Goal: Transaction & Acquisition: Purchase product/service

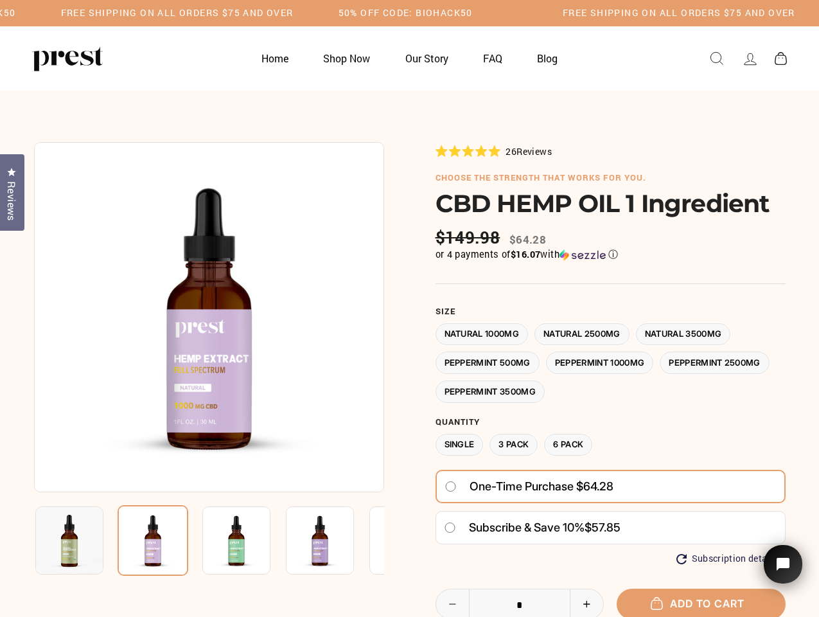
click at [409, 308] on div at bounding box center [410, 468] width 752 height 652
click at [294, 13] on h5 "Free Shipping on all orders $75 and over" at bounding box center [177, 13] width 233 height 11
click at [209, 317] on img at bounding box center [209, 317] width 350 height 350
click at [209, 540] on img at bounding box center [236, 540] width 68 height 68
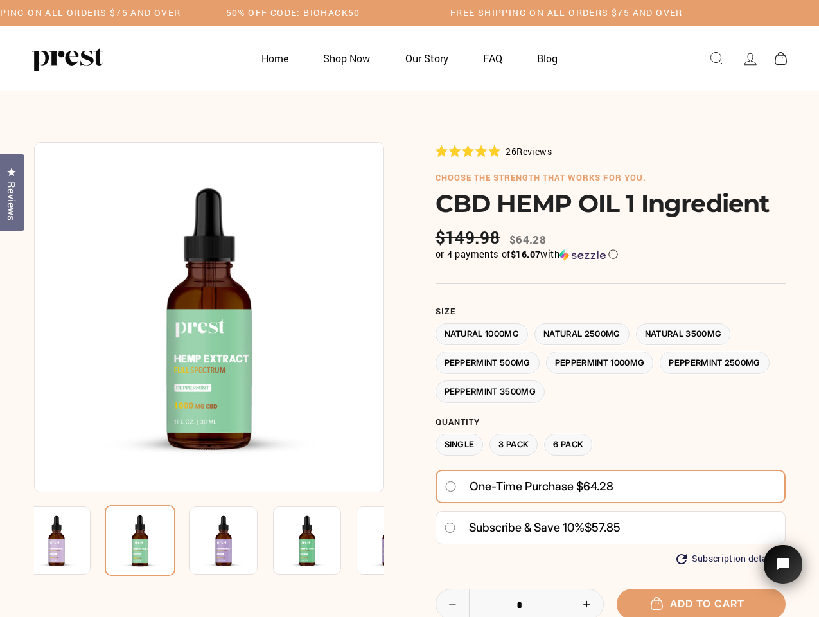
click at [69, 540] on img at bounding box center [56, 540] width 68 height 68
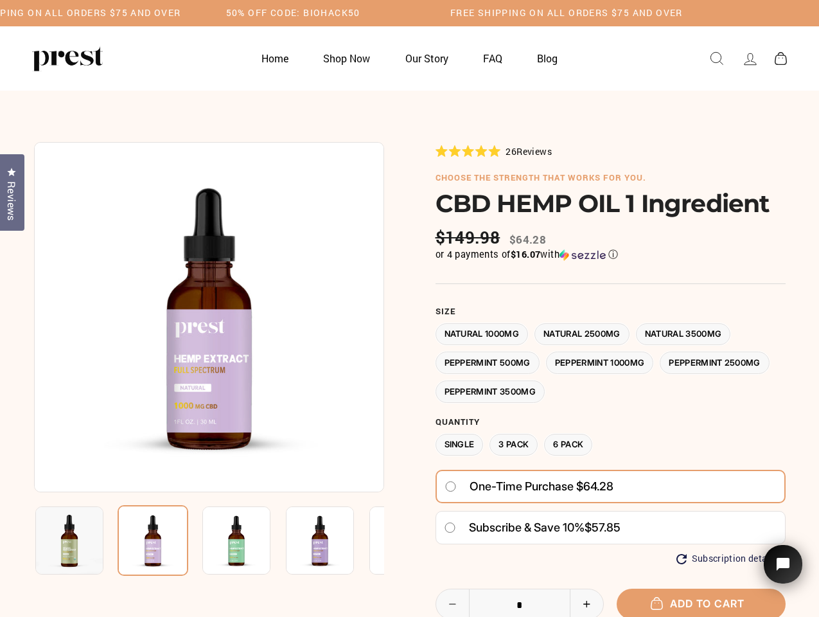
click at [202, 540] on img at bounding box center [236, 540] width 68 height 68
click at [153, 540] on img at bounding box center [153, 540] width 71 height 71
click at [236, 540] on img at bounding box center [236, 540] width 68 height 68
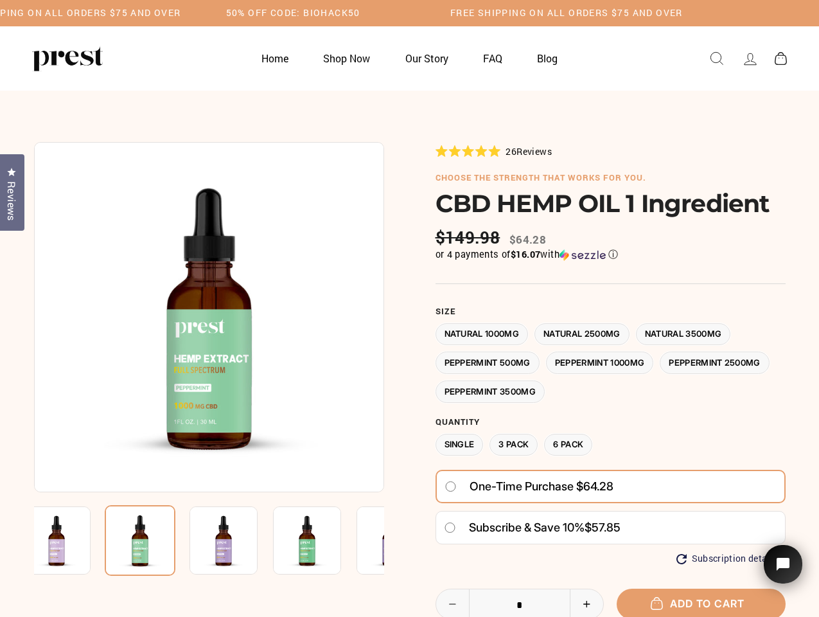
click at [175, 540] on img at bounding box center [140, 540] width 71 height 71
